Goal: Navigation & Orientation: Find specific page/section

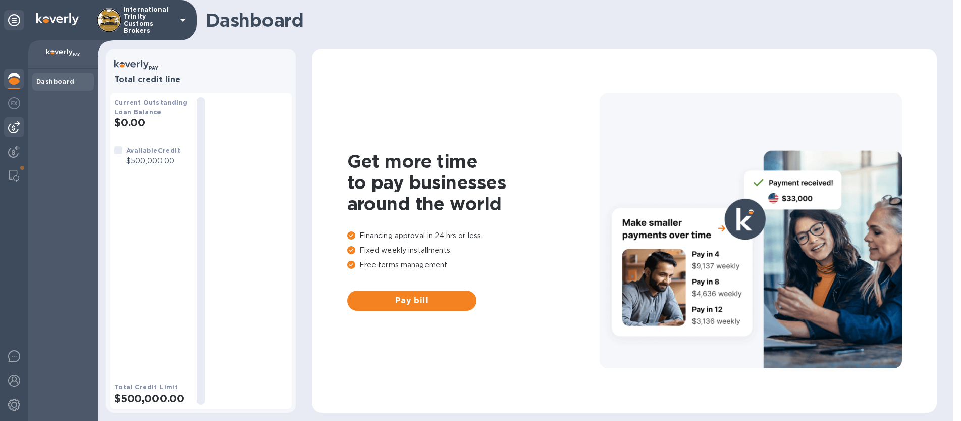
click at [16, 131] on img at bounding box center [14, 127] width 12 height 12
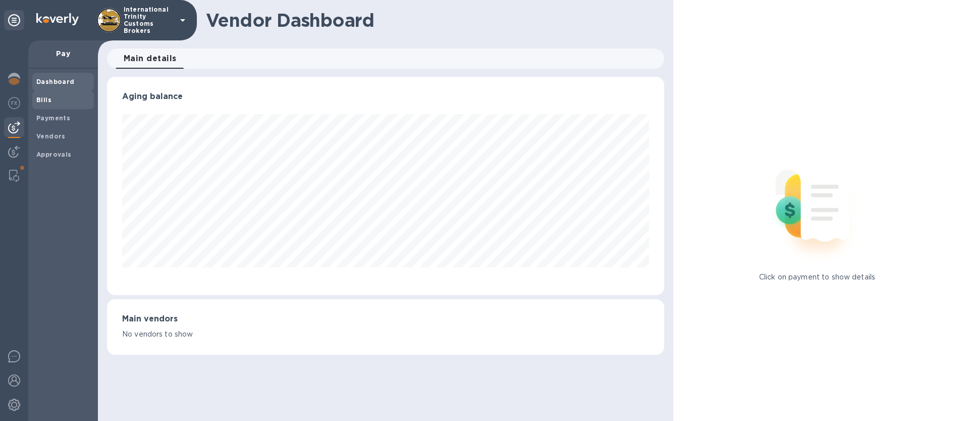
scroll to position [218, 557]
click at [55, 105] on div "Bills" at bounding box center [63, 100] width 62 height 18
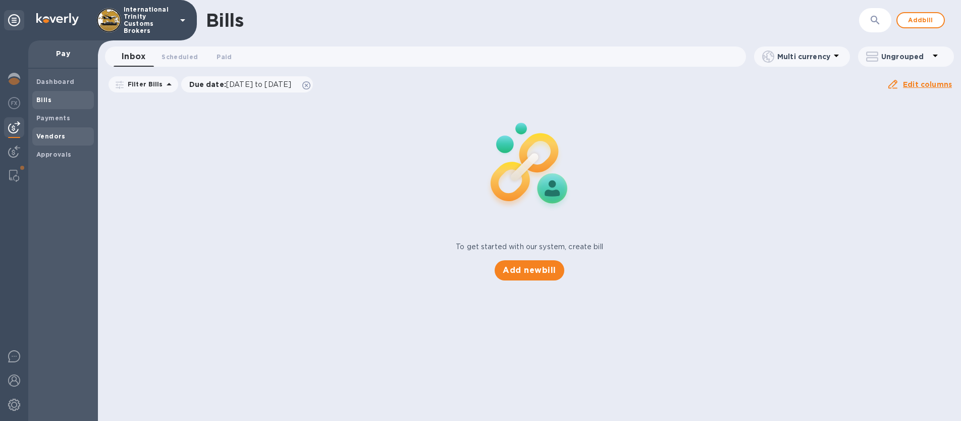
click at [53, 141] on span "Vendors" at bounding box center [50, 136] width 29 height 10
